Goal: Task Accomplishment & Management: Manage account settings

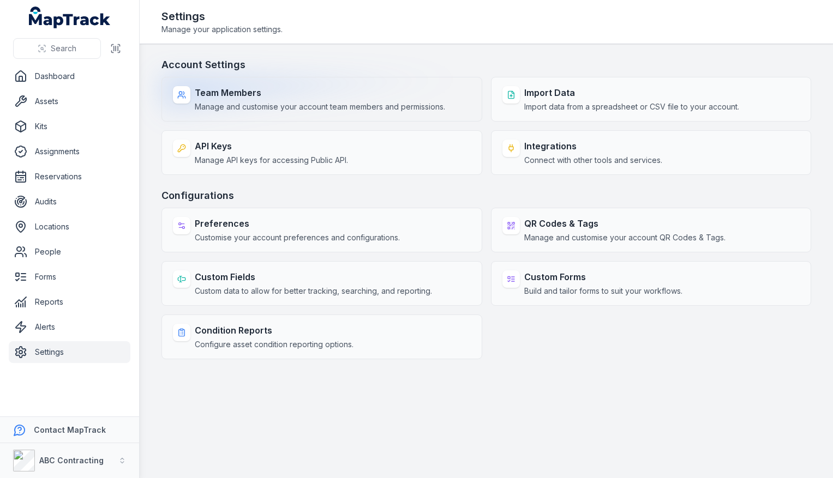
click at [254, 112] on span "Manage and customise your account team members and permissions." at bounding box center [320, 106] width 250 height 11
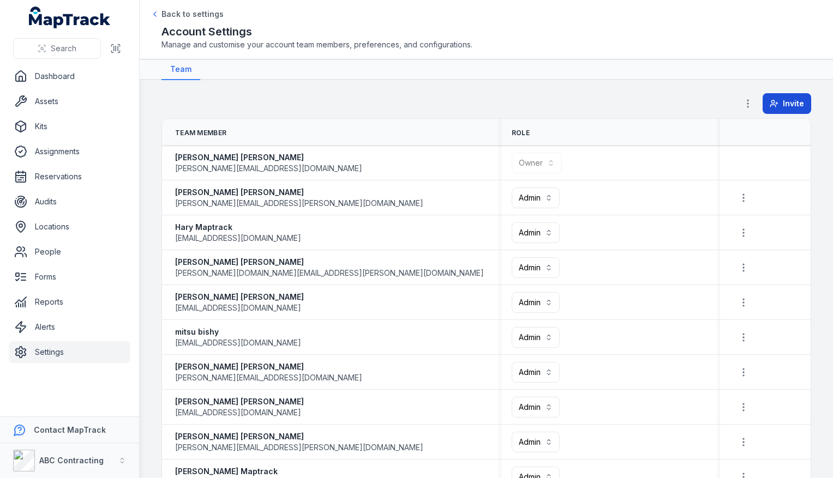
click at [782, 100] on button "Invite" at bounding box center [787, 103] width 49 height 21
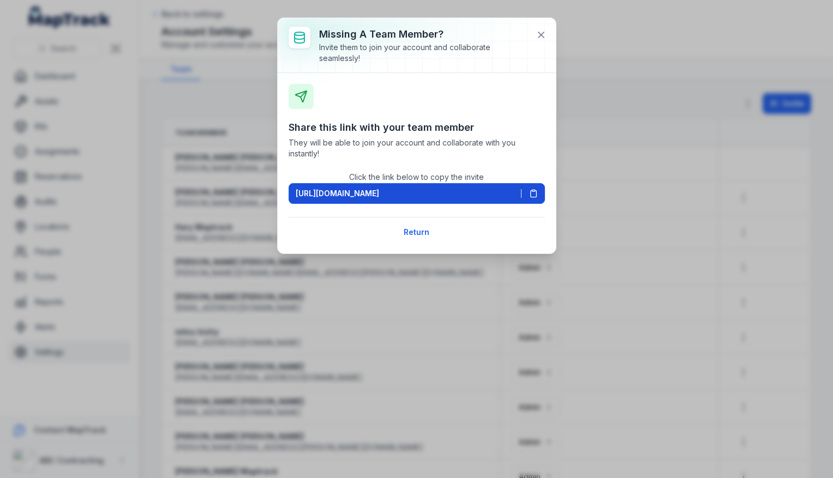
click at [442, 202] on button "[URL][DOMAIN_NAME]" at bounding box center [417, 193] width 256 height 21
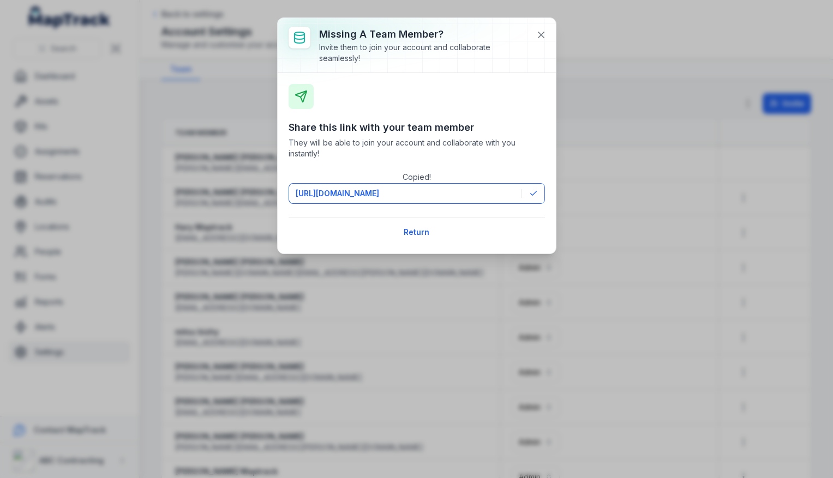
click at [180, 354] on div "Missing a team member? Invite them to join your account and collaborate seamles…" at bounding box center [416, 239] width 833 height 478
click at [119, 413] on div "Missing a team member? Invite them to join your account and collaborate seamles…" at bounding box center [416, 239] width 833 height 478
click at [404, 226] on button "Return" at bounding box center [417, 232] width 40 height 21
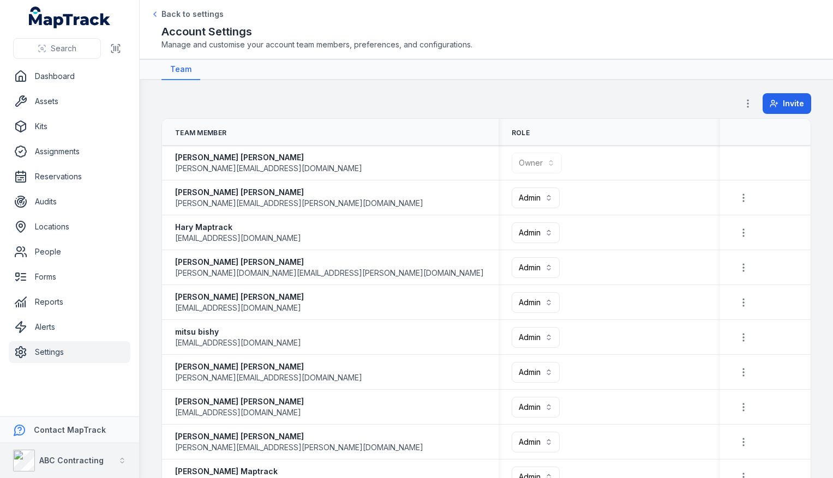
click at [77, 467] on div "ABC Contracting" at bounding box center [58, 461] width 91 height 22
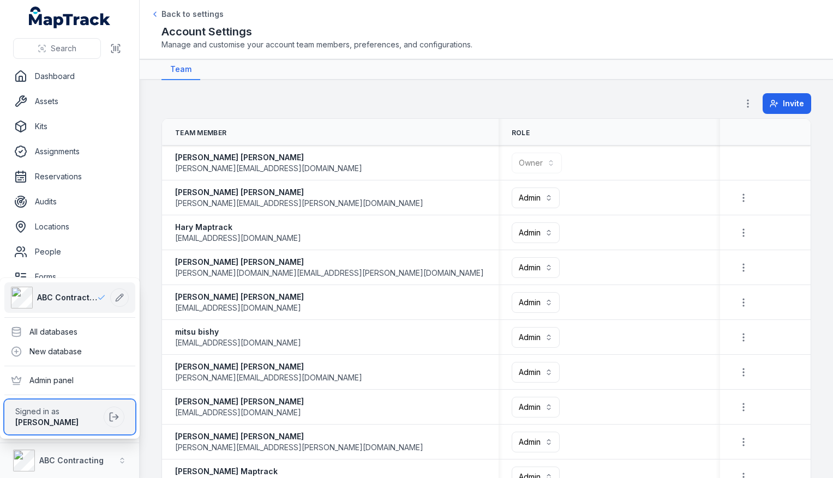
click at [72, 418] on div "[PERSON_NAME]" at bounding box center [57, 422] width 84 height 11
